Goal: Navigation & Orientation: Find specific page/section

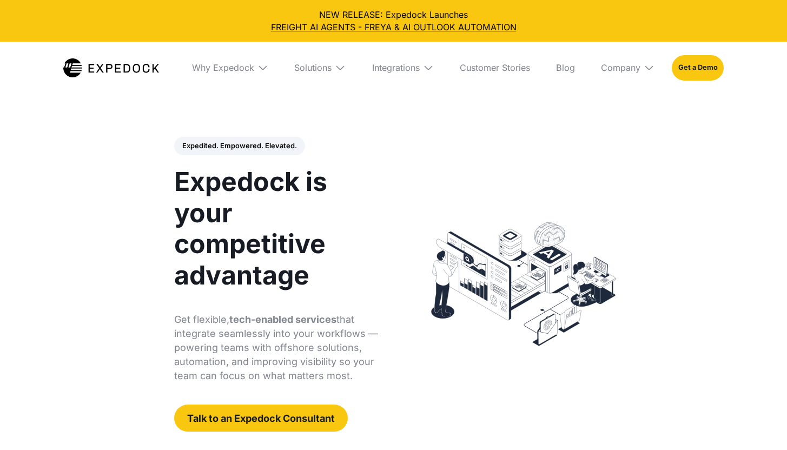
select select
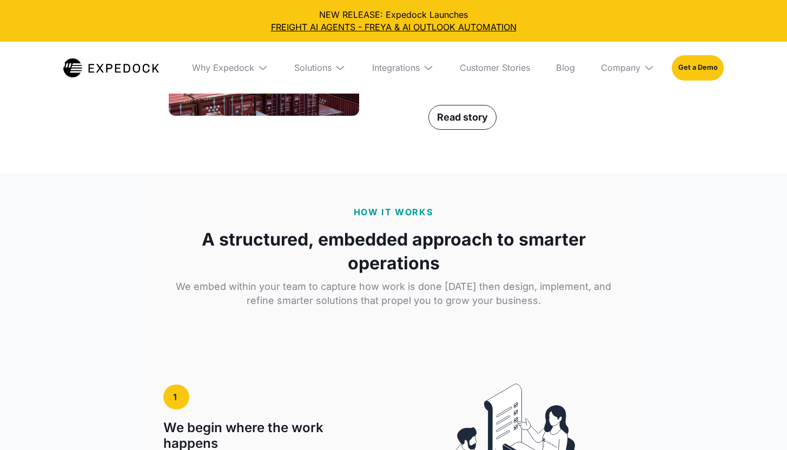
click at [642, 71] on div "Company" at bounding box center [627, 68] width 71 height 52
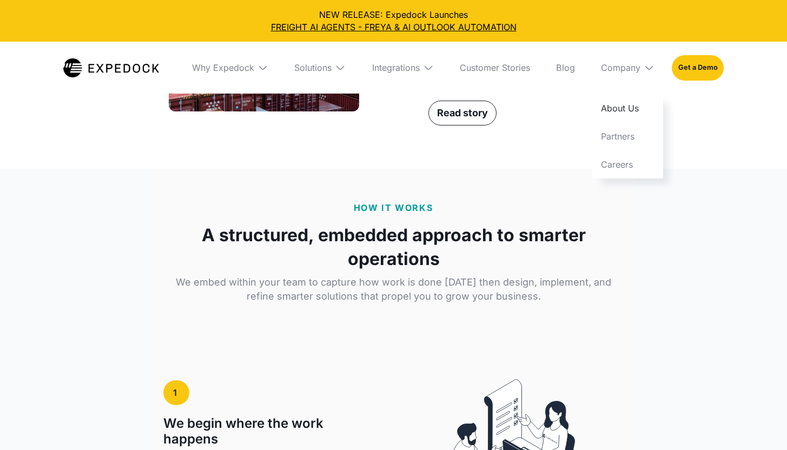
scroll to position [1570, 0]
click at [627, 109] on link "About Us" at bounding box center [627, 108] width 71 height 28
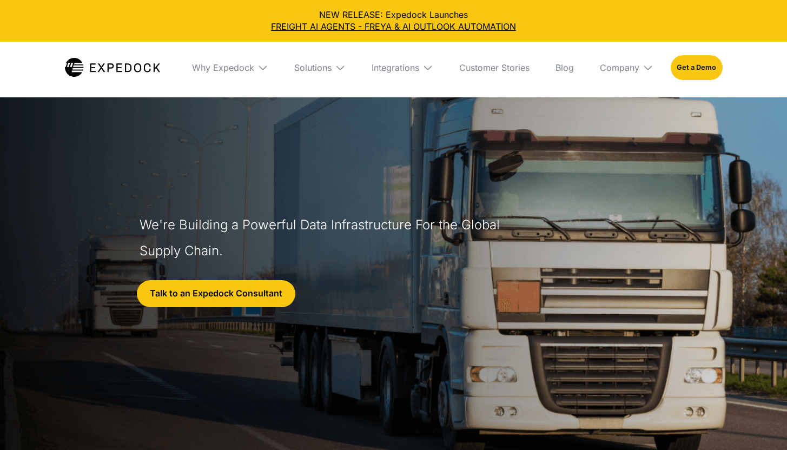
select select
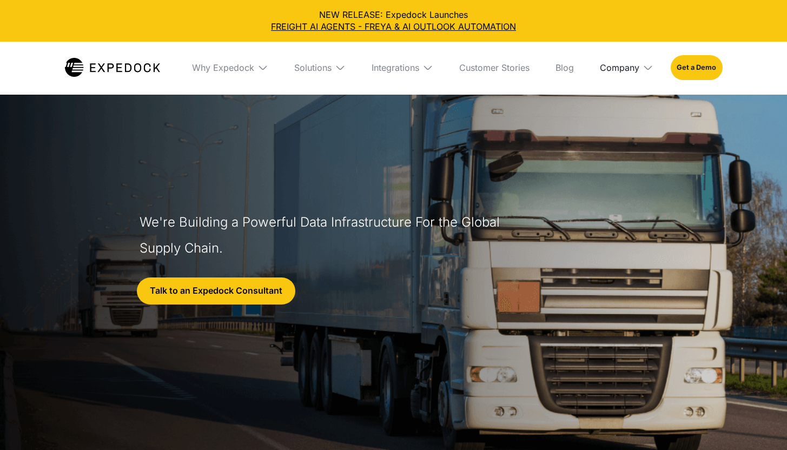
scroll to position [4, 0]
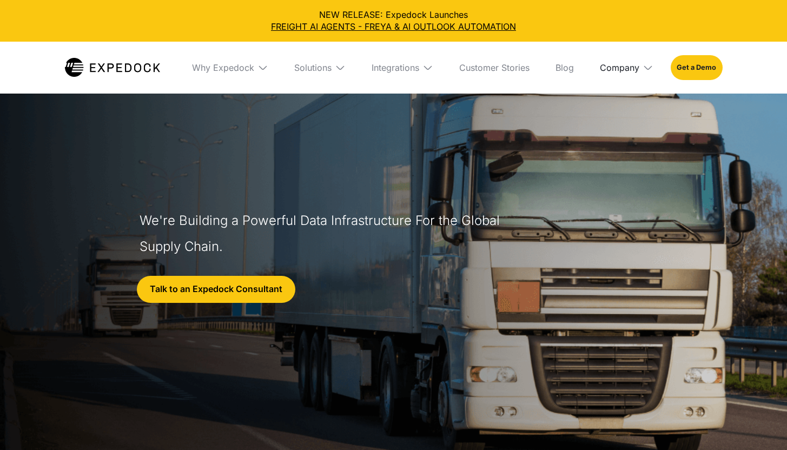
click at [632, 72] on div "Company" at bounding box center [619, 67] width 39 height 11
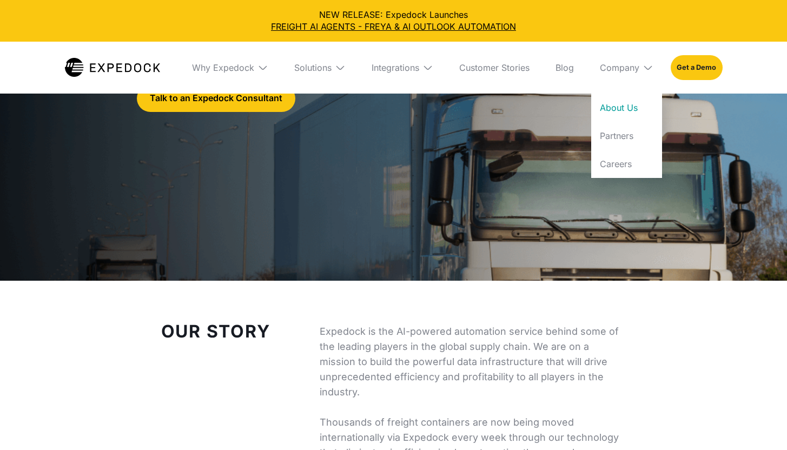
scroll to position [544, 0]
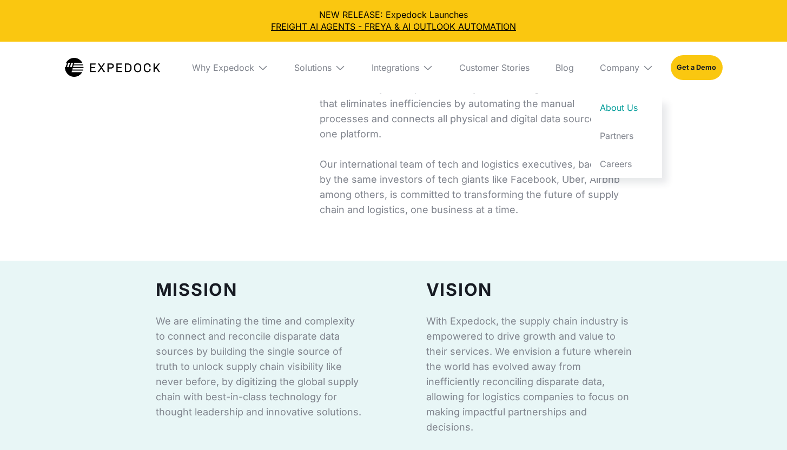
click at [497, 146] on p "Expedock is the AI-powered automation service behind some of the leading player…" at bounding box center [473, 96] width 307 height 242
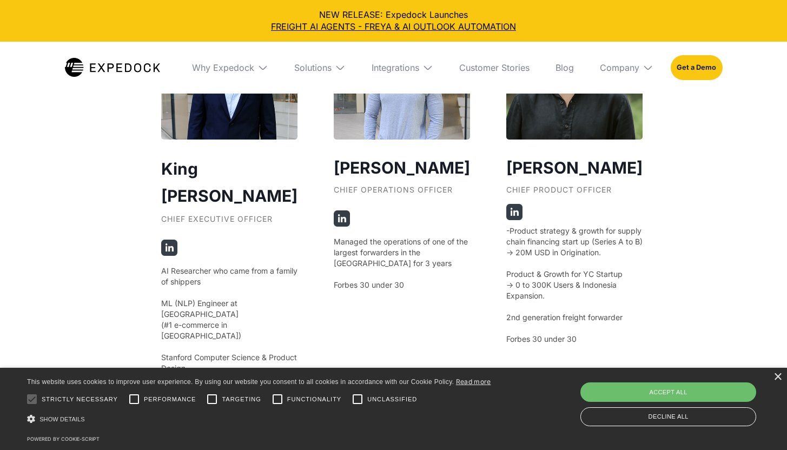
scroll to position [1984, 0]
